Goal: Complete application form

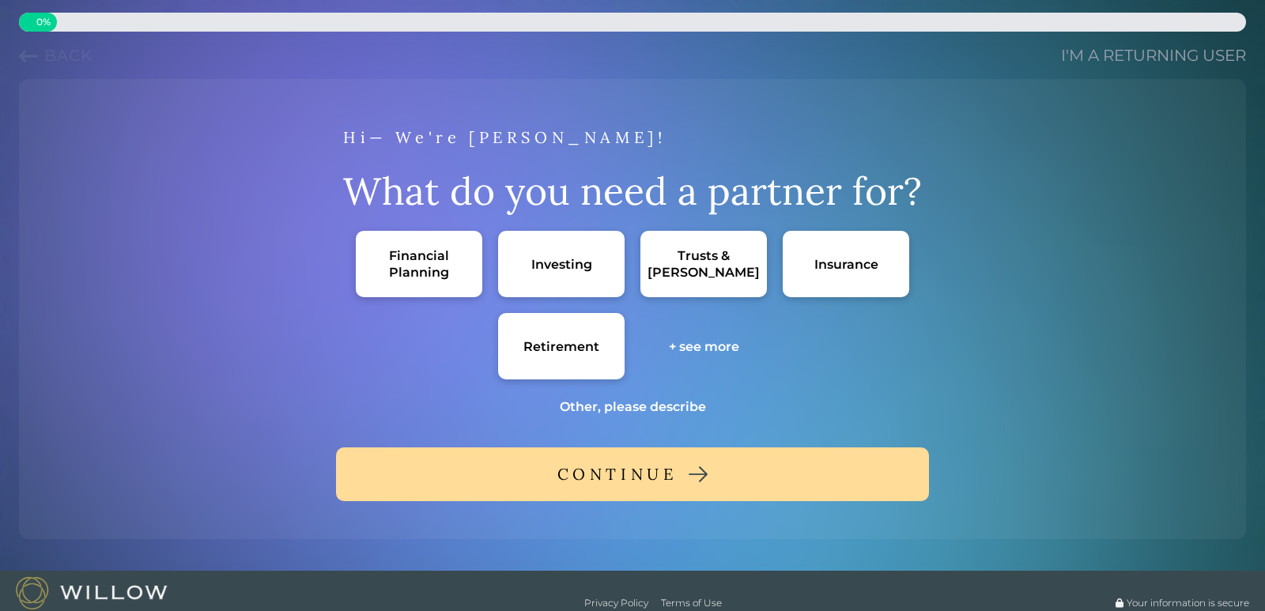
click at [425, 273] on div "Financial Planning" at bounding box center [418, 263] width 95 height 33
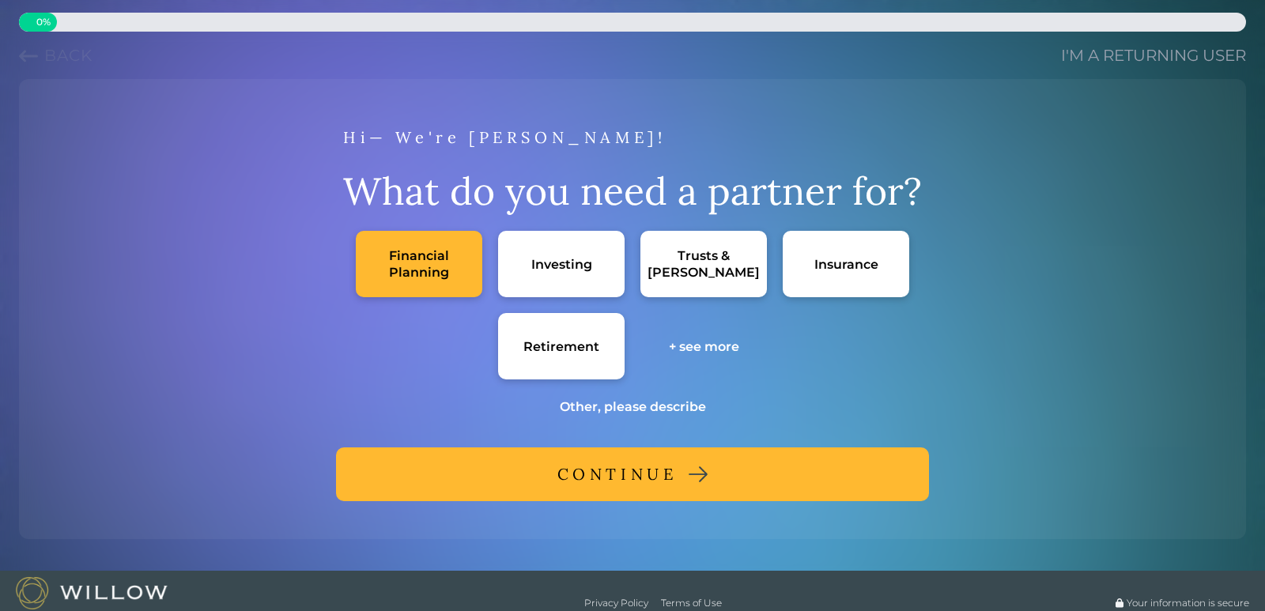
click at [452, 272] on div "Financial Planning" at bounding box center [418, 263] width 95 height 33
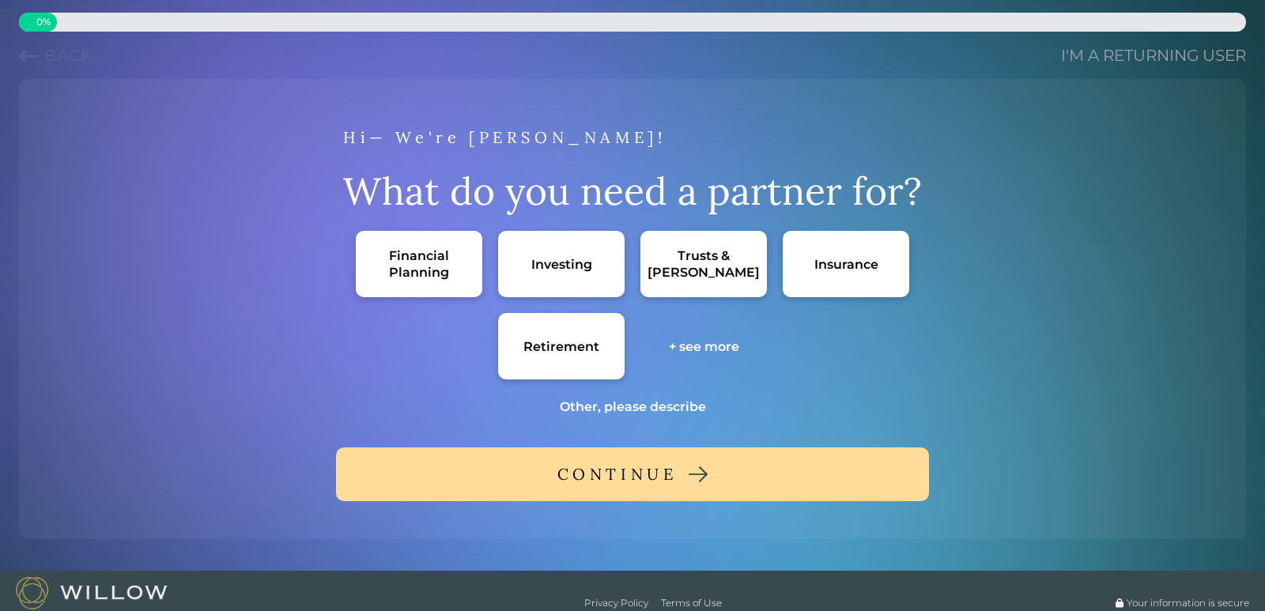
click at [537, 268] on div "Investing" at bounding box center [561, 264] width 61 height 17
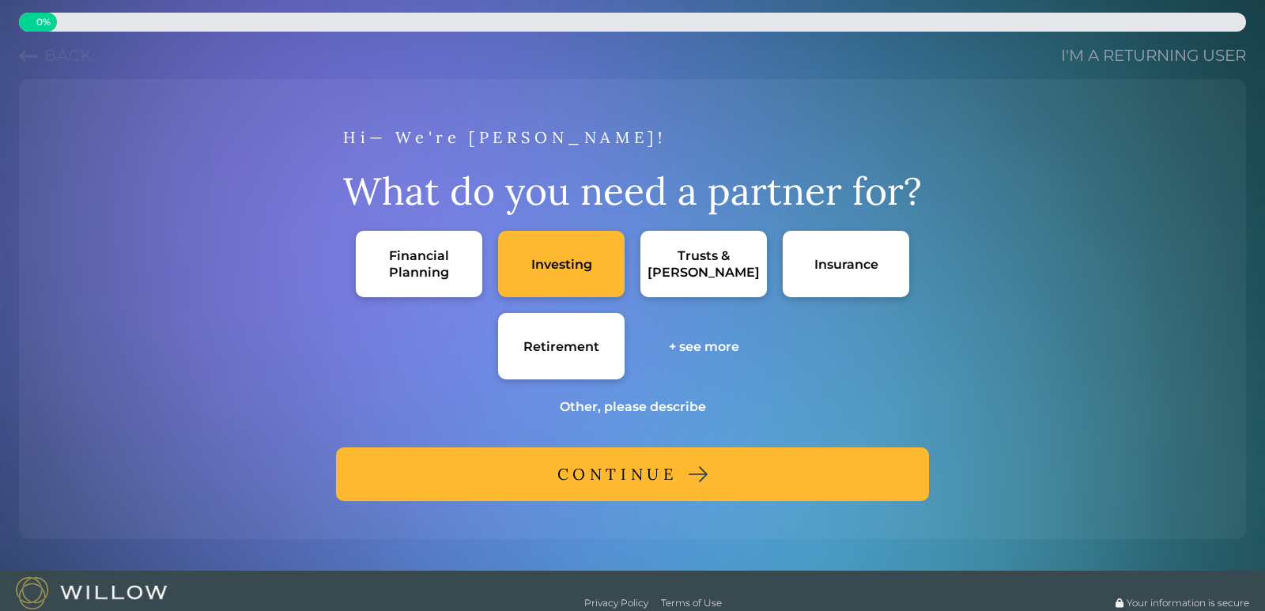
click at [548, 357] on div "Retirement" at bounding box center [561, 346] width 126 height 66
click at [544, 355] on div "Retirement" at bounding box center [561, 346] width 126 height 66
click at [647, 477] on div "CONTINUE" at bounding box center [617, 474] width 120 height 28
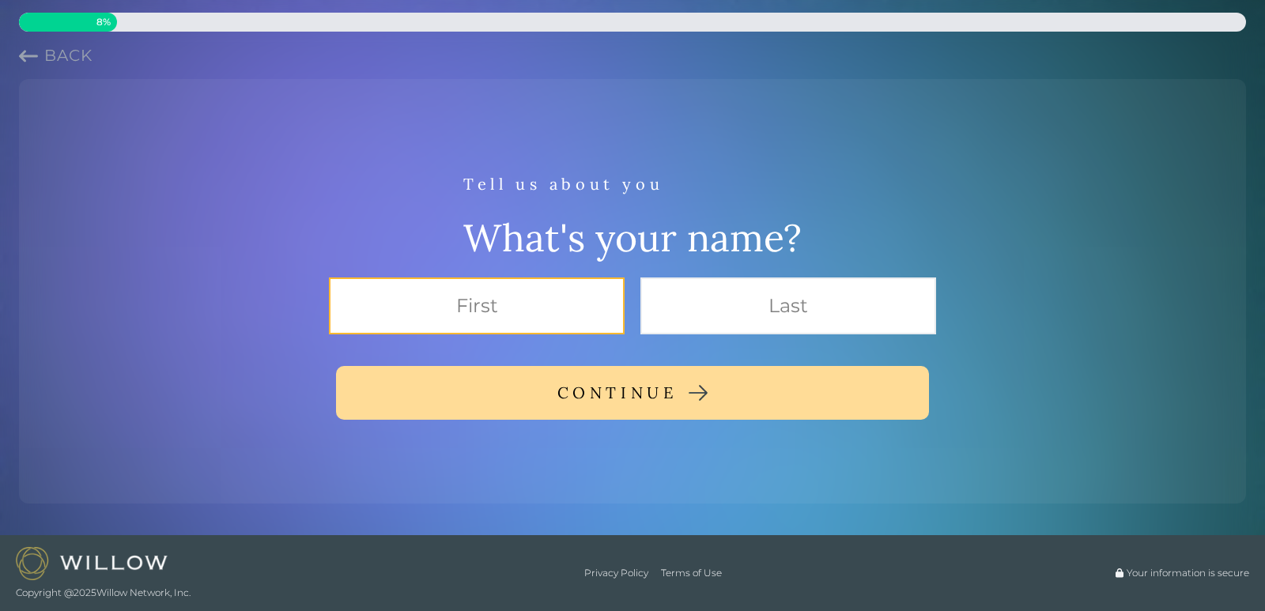
click at [502, 291] on input "text" at bounding box center [477, 305] width 296 height 57
type input "[PERSON_NAME]"
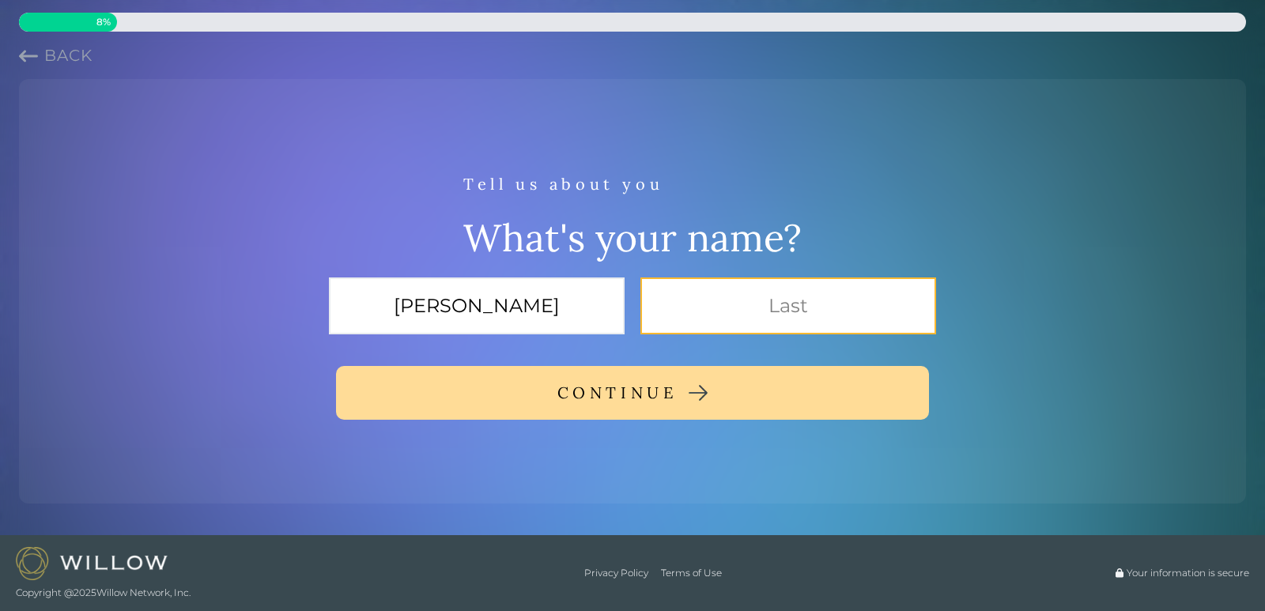
type input "MacIvor"
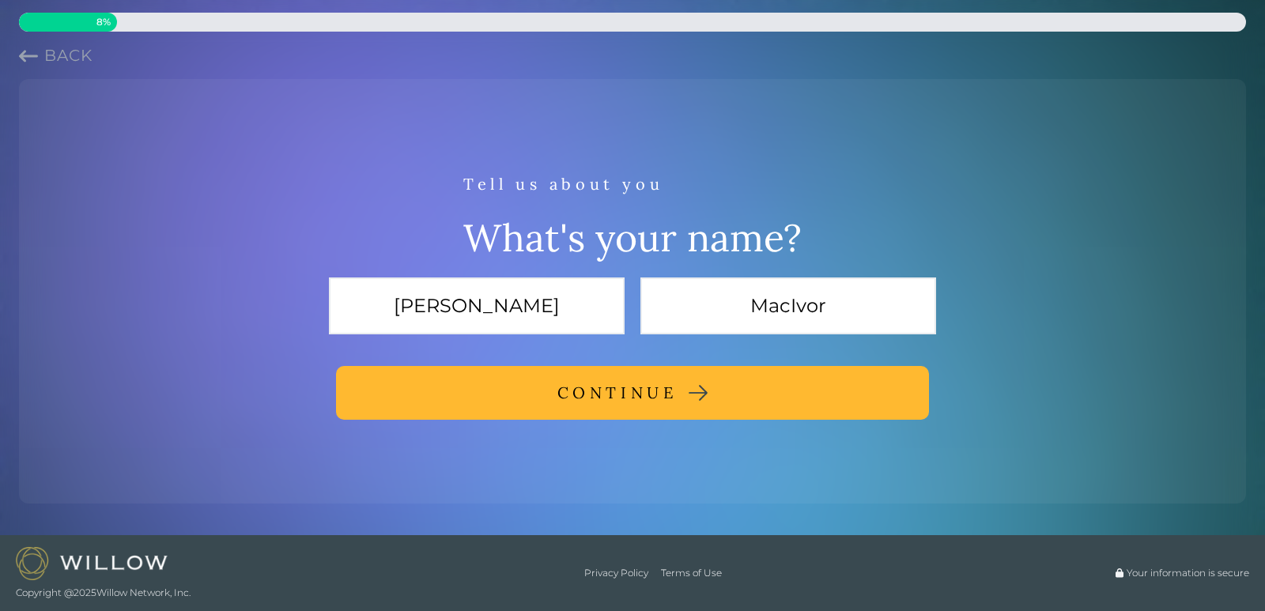
click at [612, 390] on div "CONTINUE" at bounding box center [617, 393] width 120 height 28
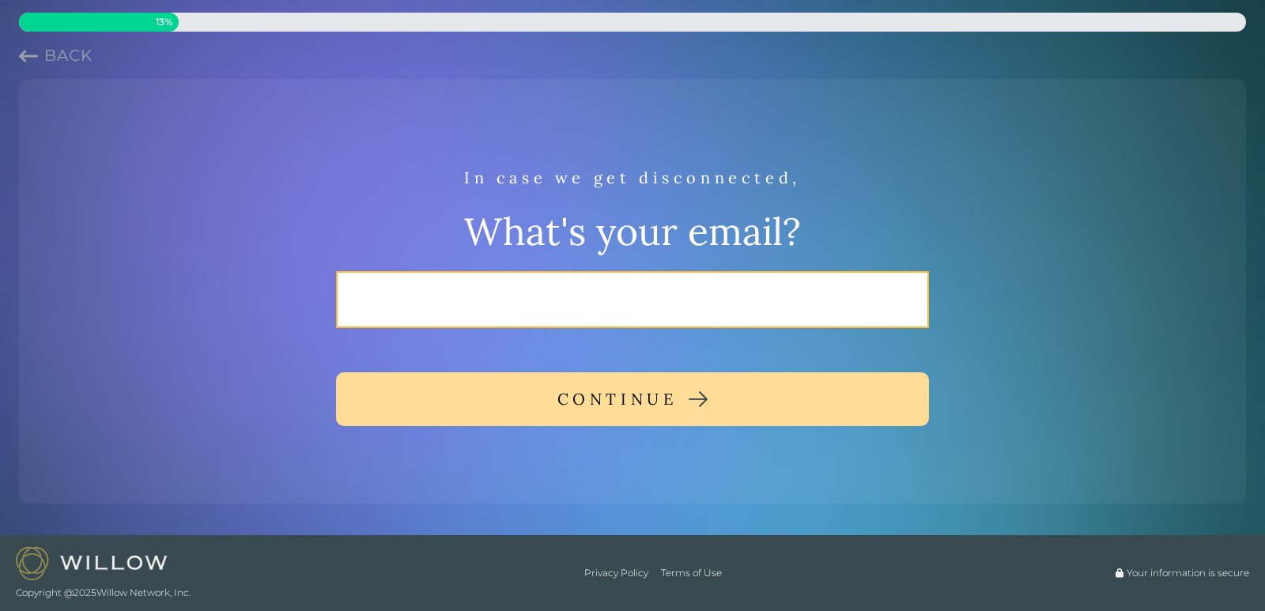
click at [503, 303] on input "email" at bounding box center [632, 299] width 593 height 57
type input "[EMAIL_ADDRESS][DOMAIN_NAME]"
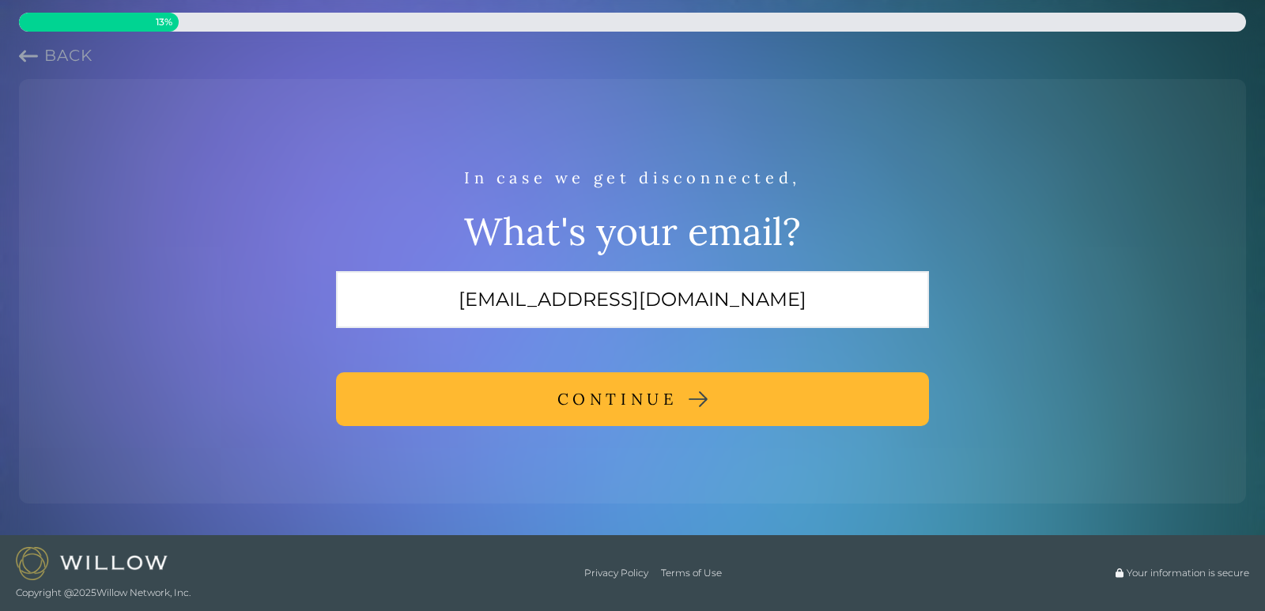
click at [631, 400] on div "CONTINUE" at bounding box center [617, 399] width 120 height 28
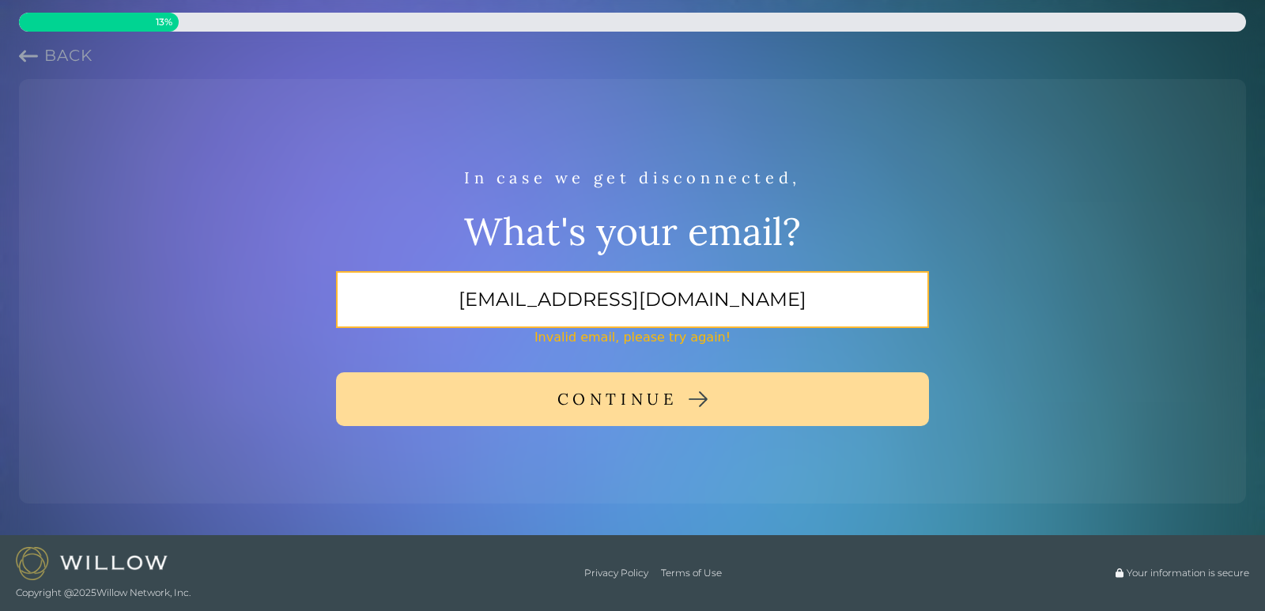
click at [750, 306] on input "[EMAIL_ADDRESS][DOMAIN_NAME]" at bounding box center [632, 299] width 593 height 57
drag, startPoint x: 145, startPoint y: 589, endPoint x: 162, endPoint y: 589, distance: 17.4
click at [145, 589] on span "Copyright @ 2025 Willow Network, Inc." at bounding box center [103, 592] width 175 height 13
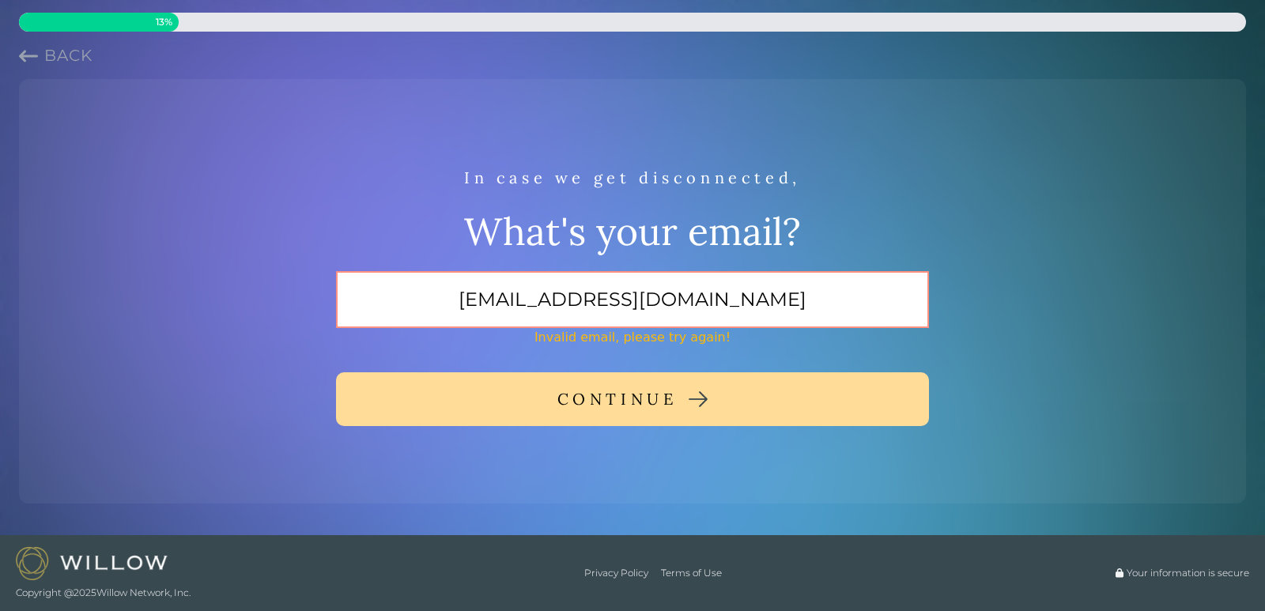
click at [648, 177] on div "In case we get disconnected," at bounding box center [632, 178] width 337 height 28
click at [1169, 569] on span "Your information is secure" at bounding box center [1187, 573] width 123 height 13
click at [1168, 571] on span "Your information is secure" at bounding box center [1187, 573] width 123 height 13
click at [1165, 571] on span "Your information is secure" at bounding box center [1187, 573] width 123 height 13
click at [213, 541] on footer "Copyright @ 2025 Willow Network, Inc. Privacy Policy Terms of Use Your informat…" at bounding box center [632, 573] width 1265 height 76
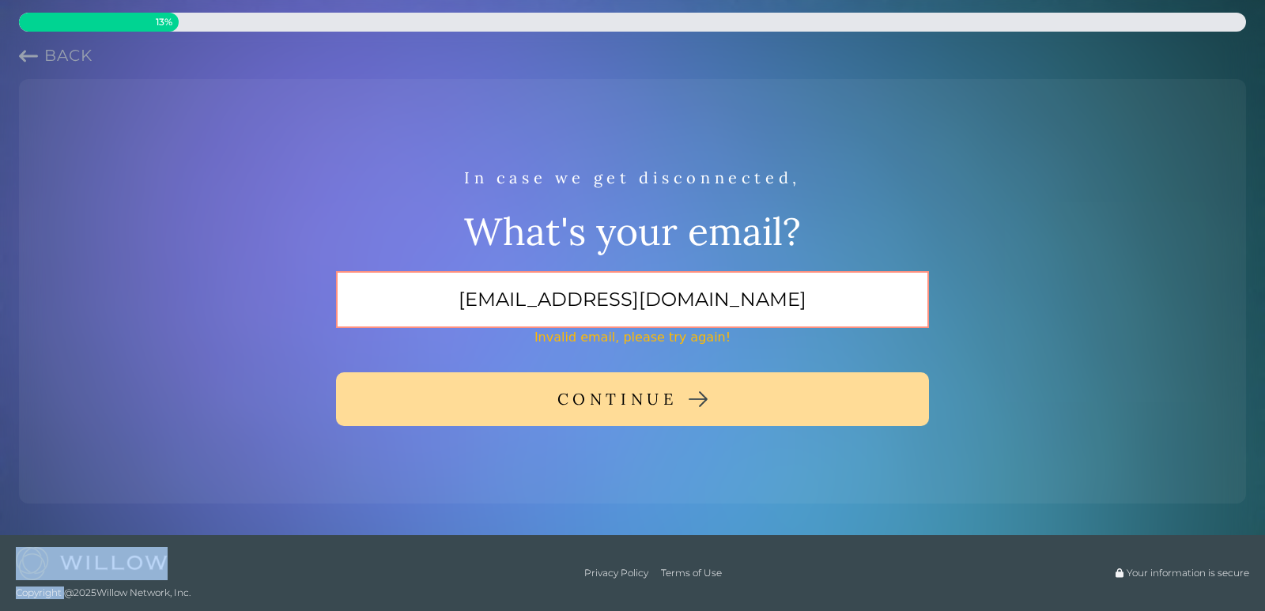
click at [213, 541] on footer "Copyright @ 2025 Willow Network, Inc. Privacy Policy Terms of Use Your informat…" at bounding box center [632, 573] width 1265 height 76
drag, startPoint x: 183, startPoint y: 545, endPoint x: 165, endPoint y: 545, distance: 17.4
click at [181, 545] on div "Copyright @ 2025 Willow Network, Inc." at bounding box center [103, 572] width 175 height 63
click at [204, 24] on div "13 %" at bounding box center [632, 22] width 1227 height 19
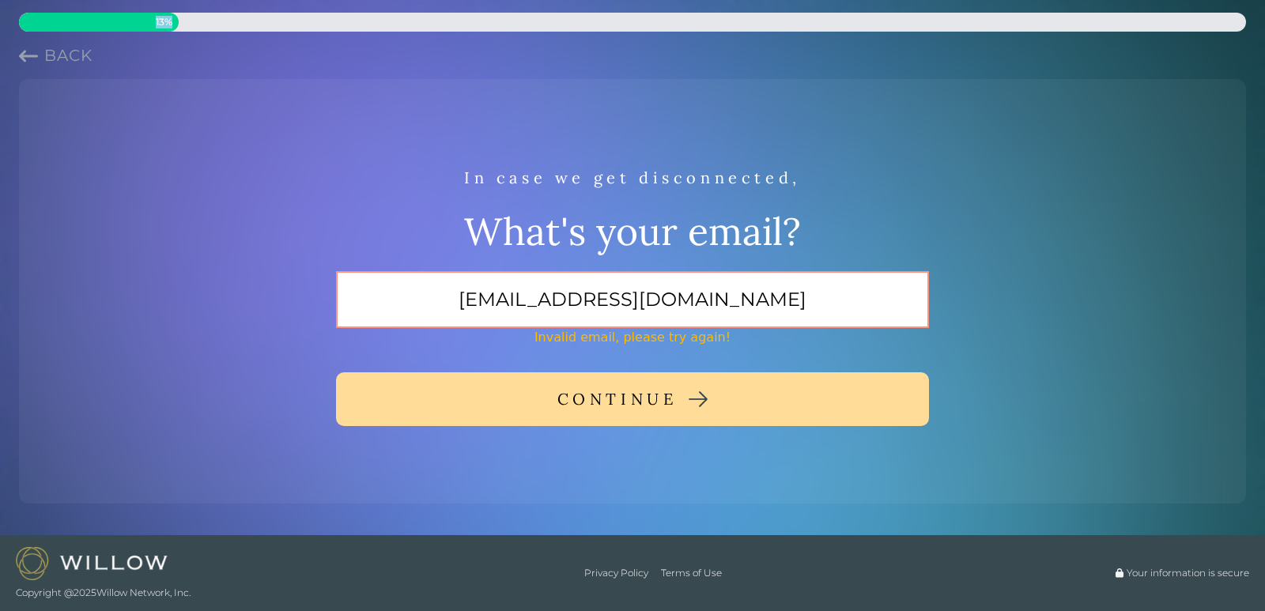
click at [204, 24] on div "13 %" at bounding box center [632, 22] width 1227 height 19
drag, startPoint x: 204, startPoint y: 24, endPoint x: 275, endPoint y: 23, distance: 71.1
click at [205, 24] on div "13 %" at bounding box center [632, 22] width 1227 height 19
